Goal: Task Accomplishment & Management: Complete application form

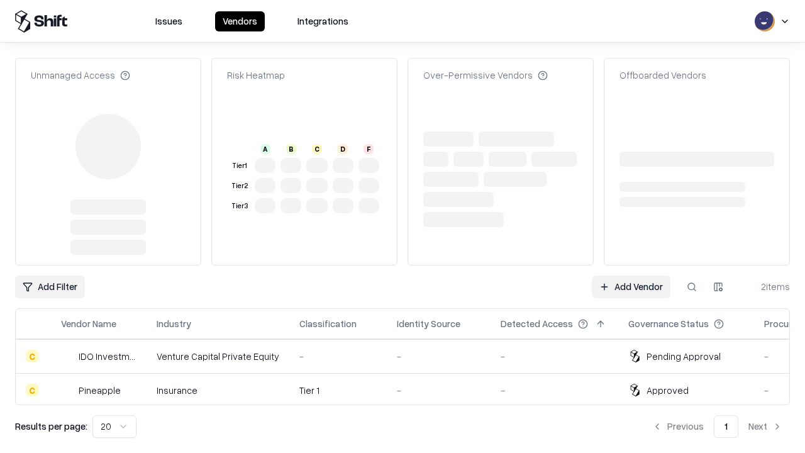
click at [631, 275] on link "Add Vendor" at bounding box center [631, 286] width 79 height 23
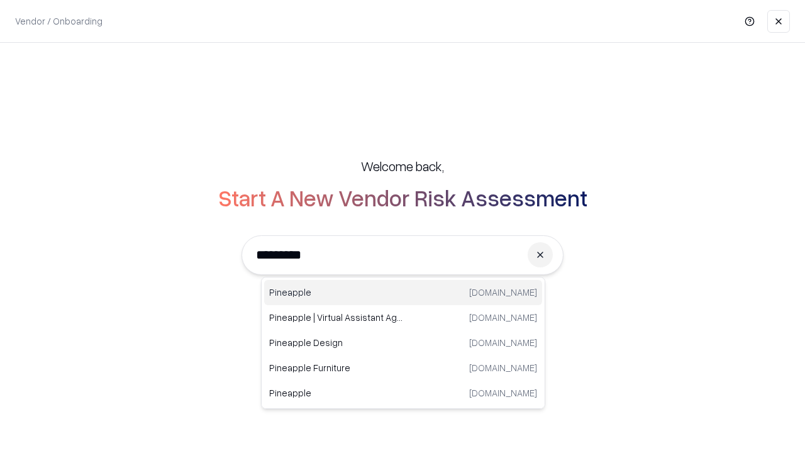
click at [403, 292] on div "Pineapple [DOMAIN_NAME]" at bounding box center [403, 292] width 278 height 25
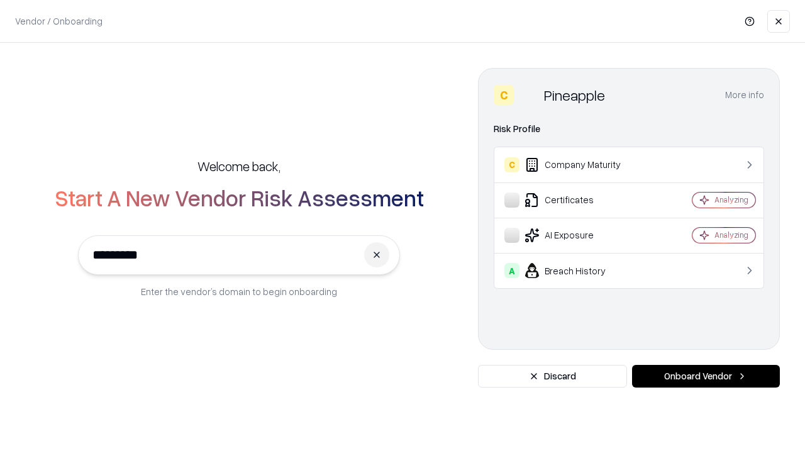
type input "*********"
click at [705, 376] on button "Onboard Vendor" at bounding box center [706, 376] width 148 height 23
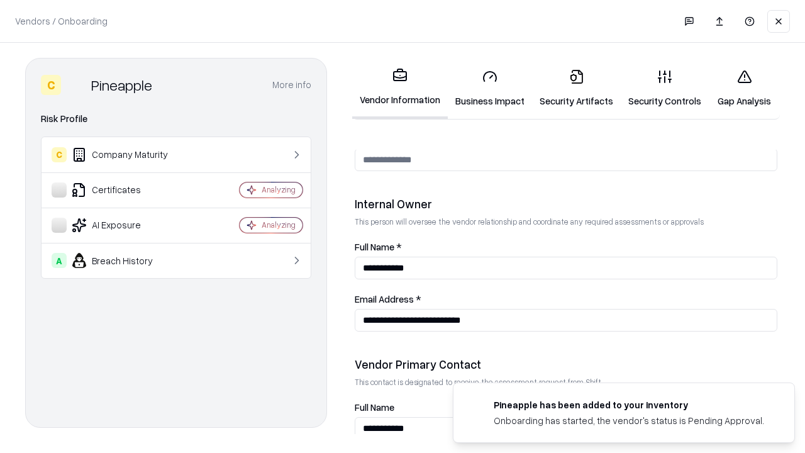
scroll to position [651, 0]
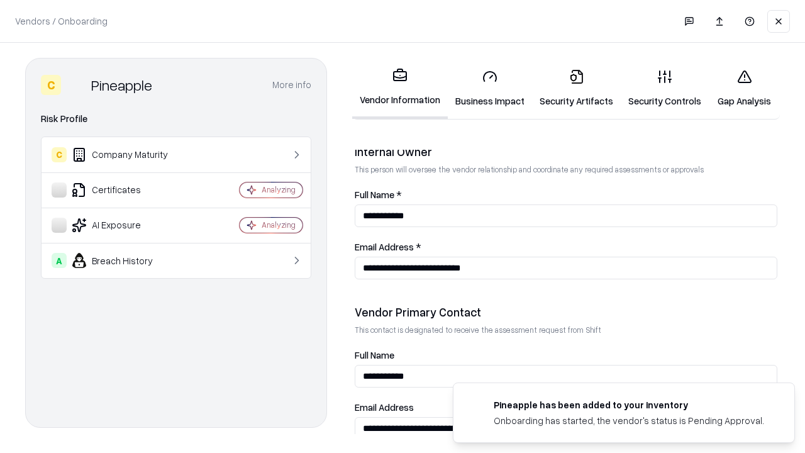
click at [490, 88] on link "Business Impact" at bounding box center [490, 88] width 84 height 58
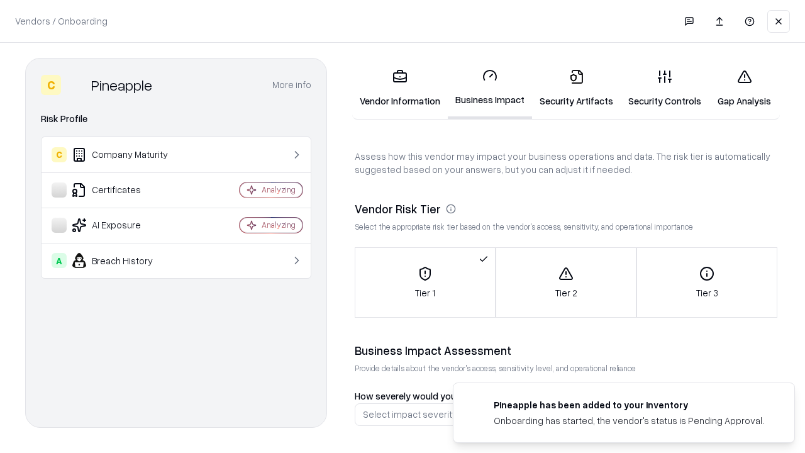
click at [576, 88] on link "Security Artifacts" at bounding box center [576, 88] width 89 height 58
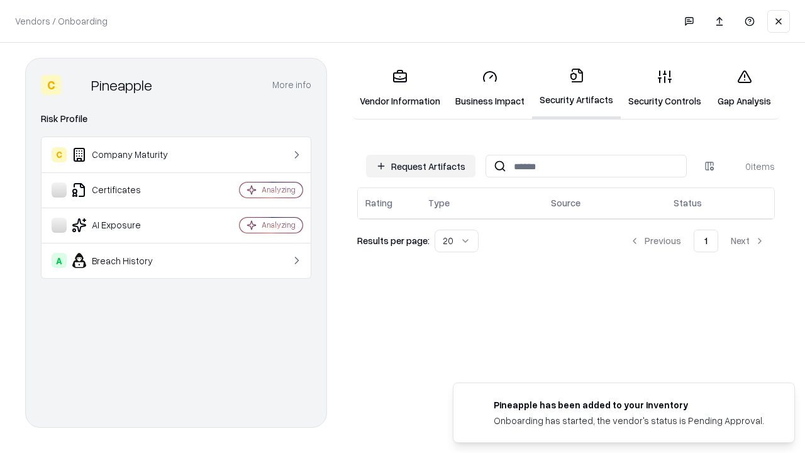
click at [421, 166] on button "Request Artifacts" at bounding box center [420, 166] width 109 height 23
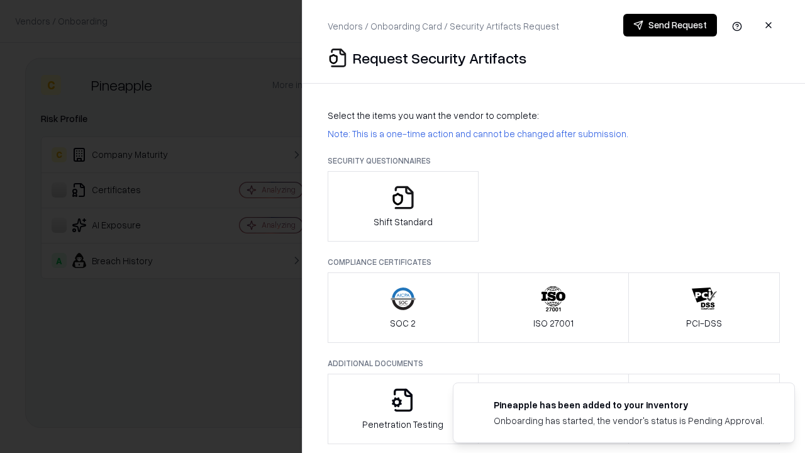
click at [402, 206] on icon "button" at bounding box center [402, 197] width 25 height 25
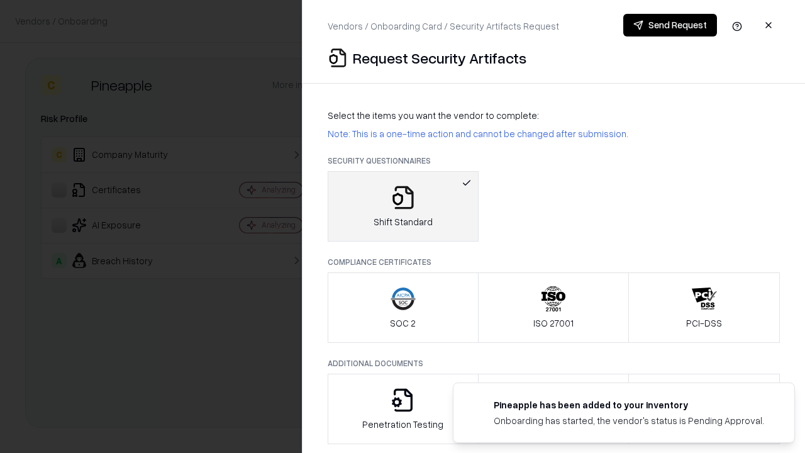
click at [670, 25] on button "Send Request" at bounding box center [670, 25] width 94 height 23
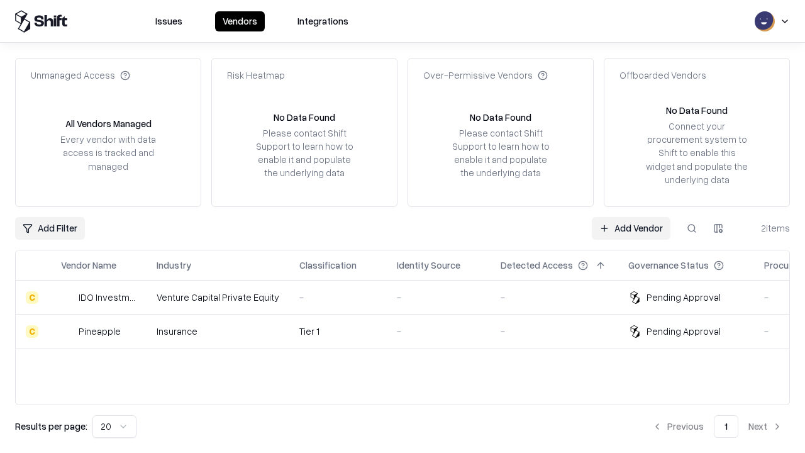
click at [631, 228] on link "Add Vendor" at bounding box center [631, 228] width 79 height 23
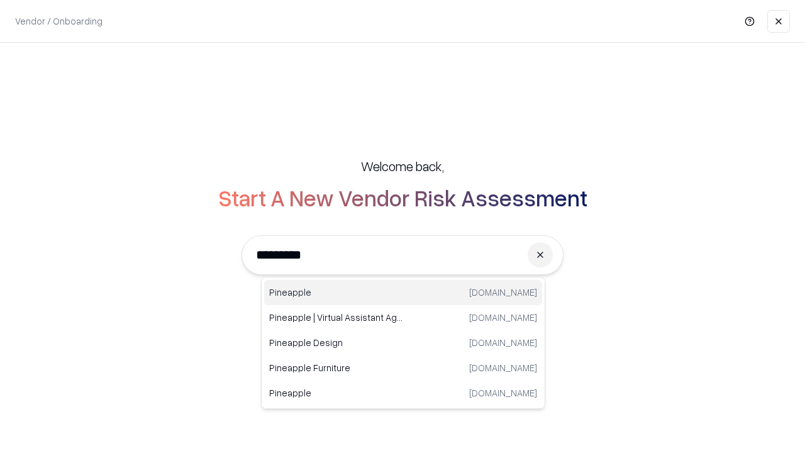
click at [403, 292] on div "Pineapple [DOMAIN_NAME]" at bounding box center [403, 292] width 278 height 25
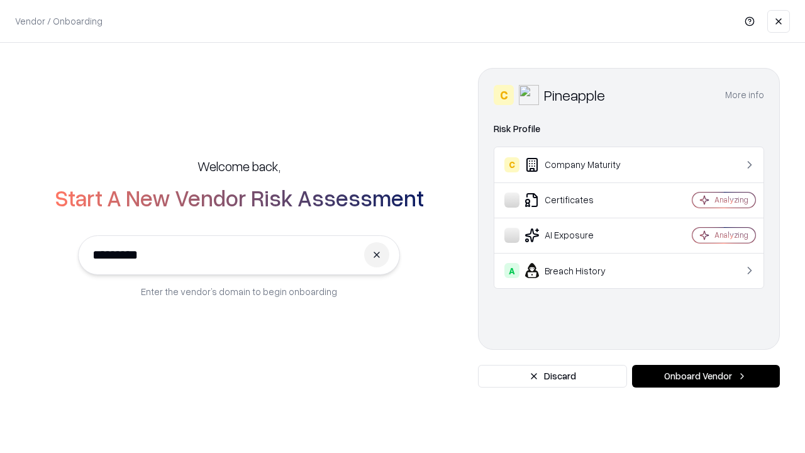
type input "*********"
click at [705, 376] on button "Onboard Vendor" at bounding box center [706, 376] width 148 height 23
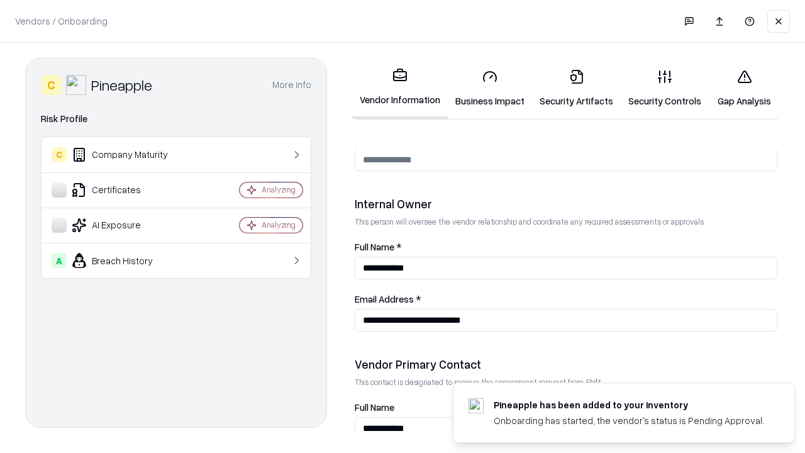
scroll to position [651, 0]
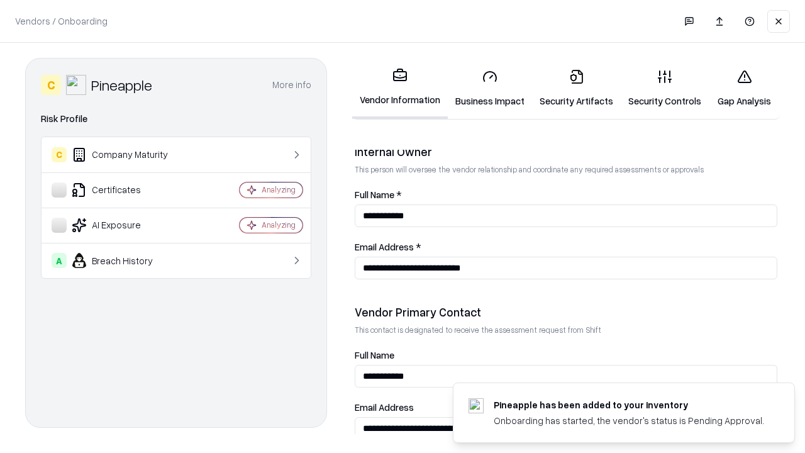
click at [744, 88] on link "Gap Analysis" at bounding box center [744, 88] width 71 height 58
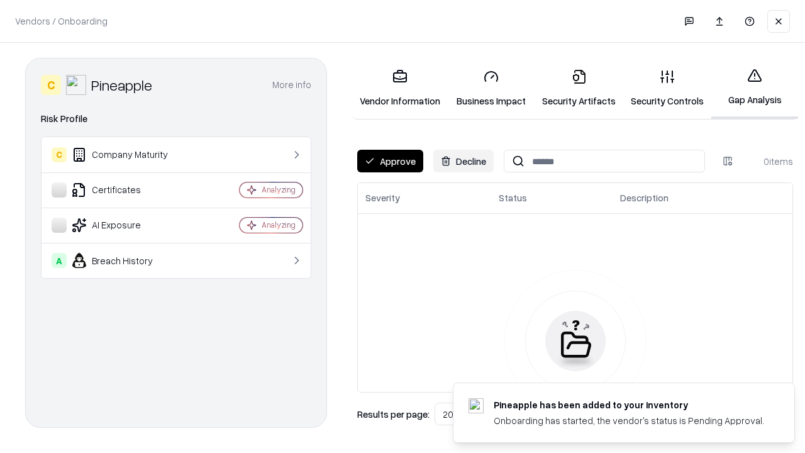
click at [390, 161] on button "Approve" at bounding box center [390, 161] width 66 height 23
